Goal: Find specific page/section: Find specific page/section

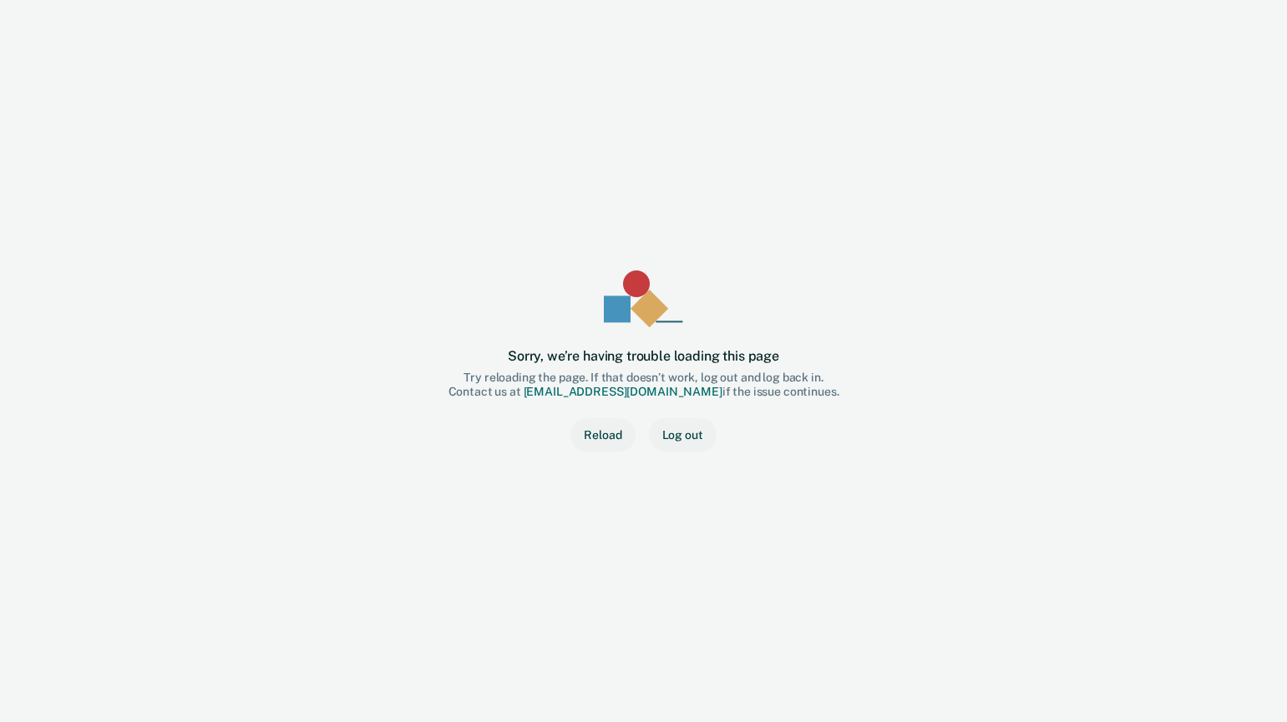
click at [614, 442] on button "Reload" at bounding box center [602, 434] width 64 height 33
